Goal: Find specific fact: Find specific fact

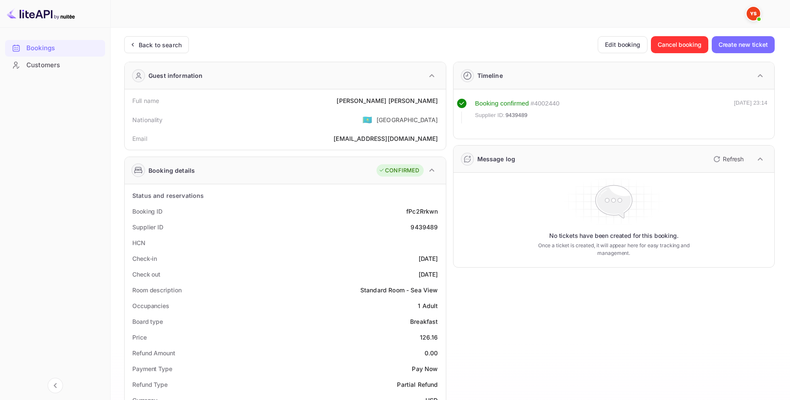
click at [425, 99] on div "[PERSON_NAME]" at bounding box center [386, 100] width 101 height 9
copy div "[PERSON_NAME]"
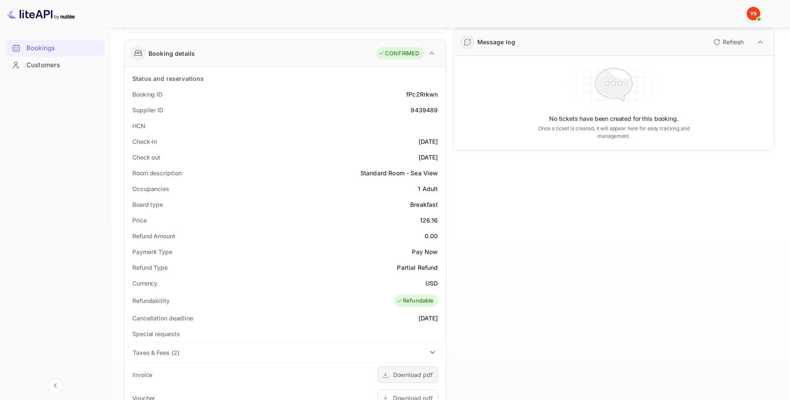
scroll to position [170, 0]
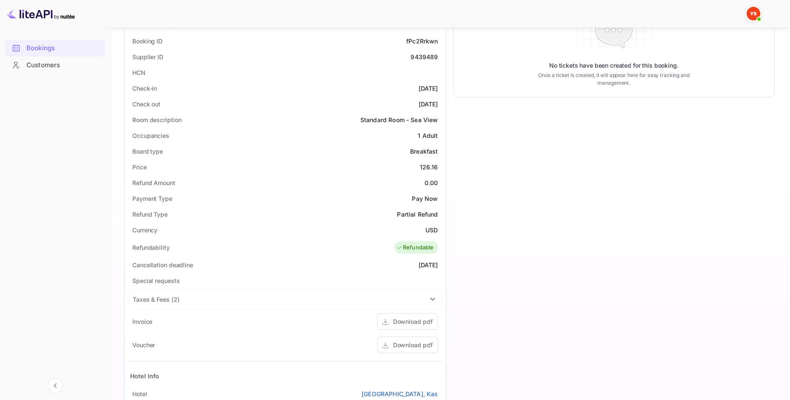
click at [429, 163] on div "126.16" at bounding box center [429, 166] width 18 height 9
copy div "126.16"
click at [429, 227] on div "USD" at bounding box center [431, 229] width 12 height 9
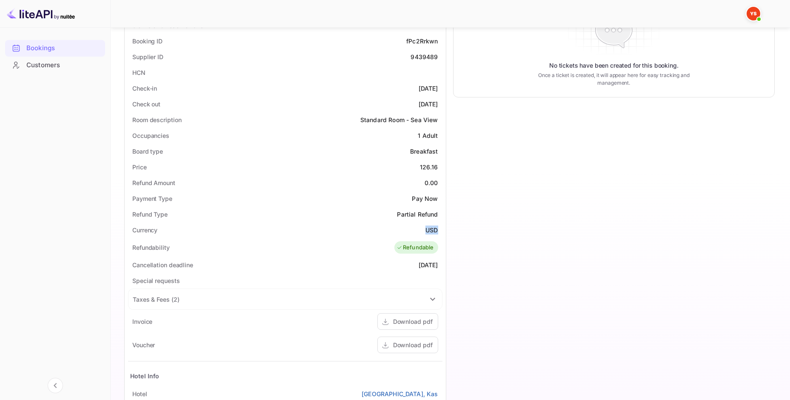
copy div "USD"
